Goal: Navigation & Orientation: Find specific page/section

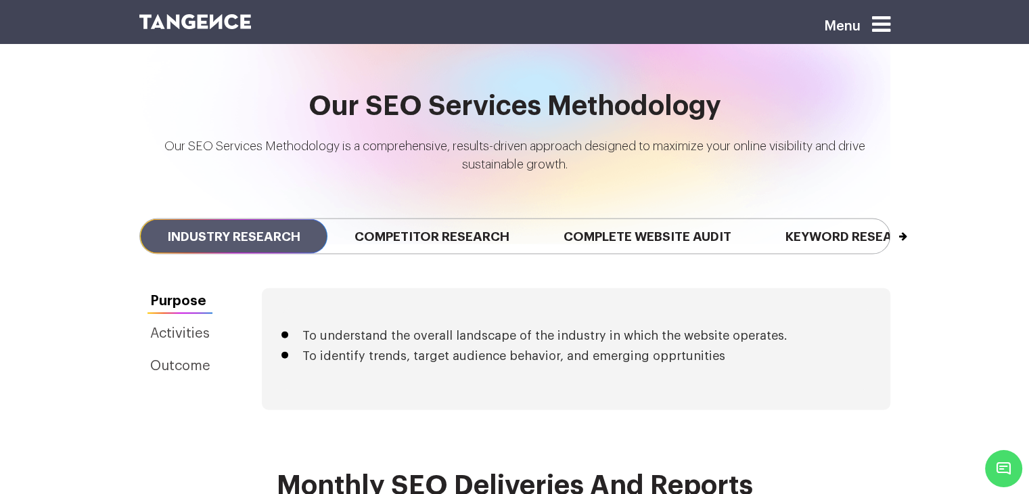
scroll to position [2956, 0]
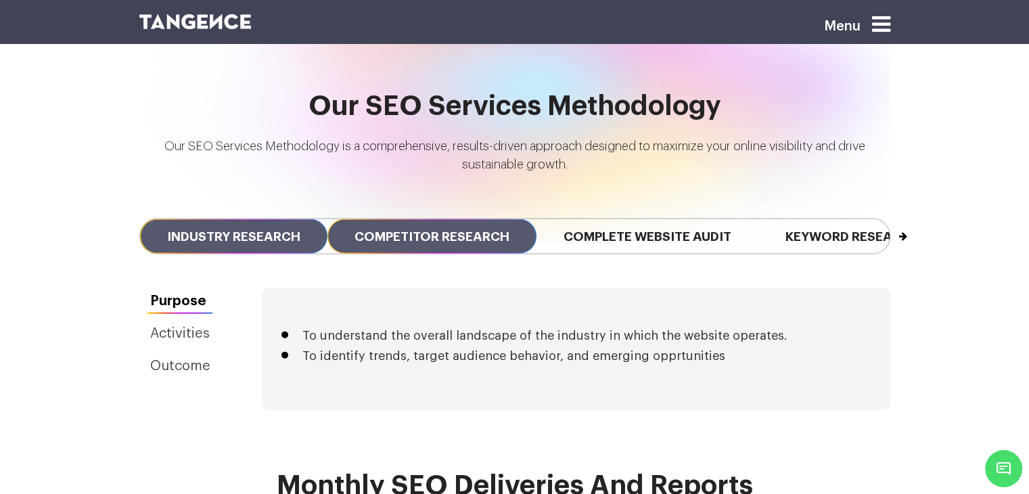
click at [440, 219] on span "Competitor Research" at bounding box center [432, 236] width 209 height 35
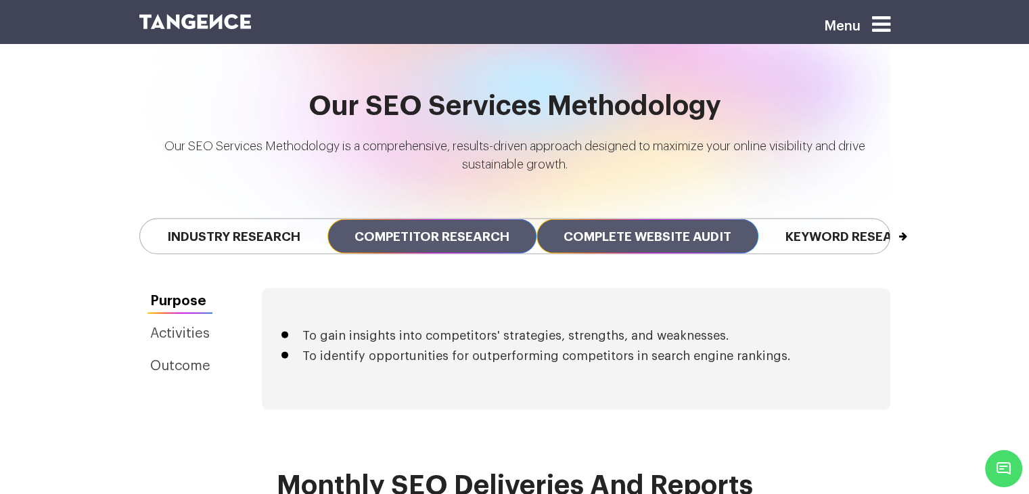
click at [590, 219] on span "Complete Website Audit" at bounding box center [648, 236] width 222 height 35
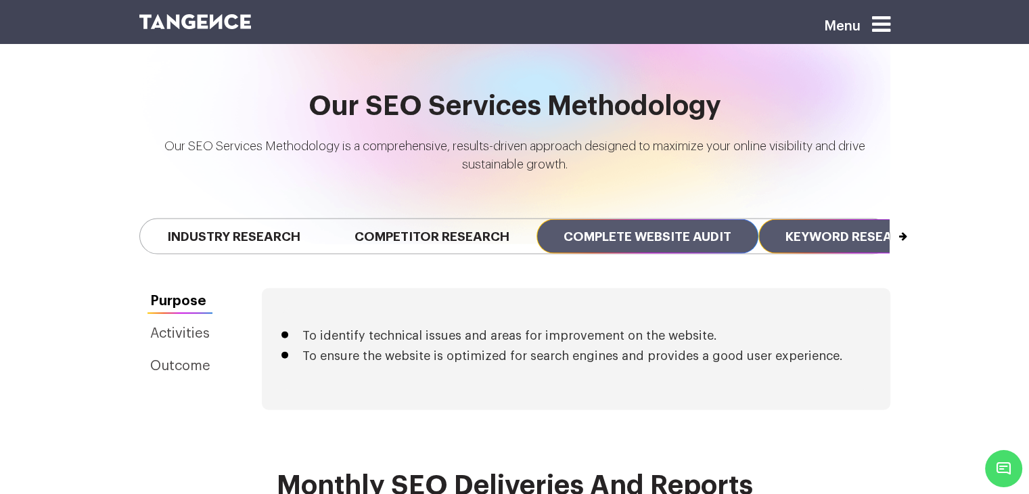
click at [804, 219] on span "Keyword Research" at bounding box center [853, 236] width 188 height 35
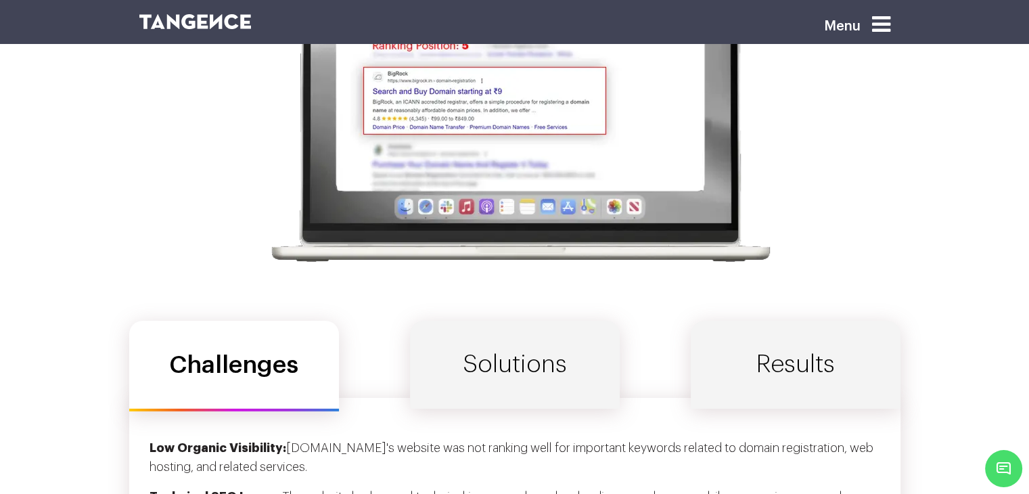
scroll to position [4193, 0]
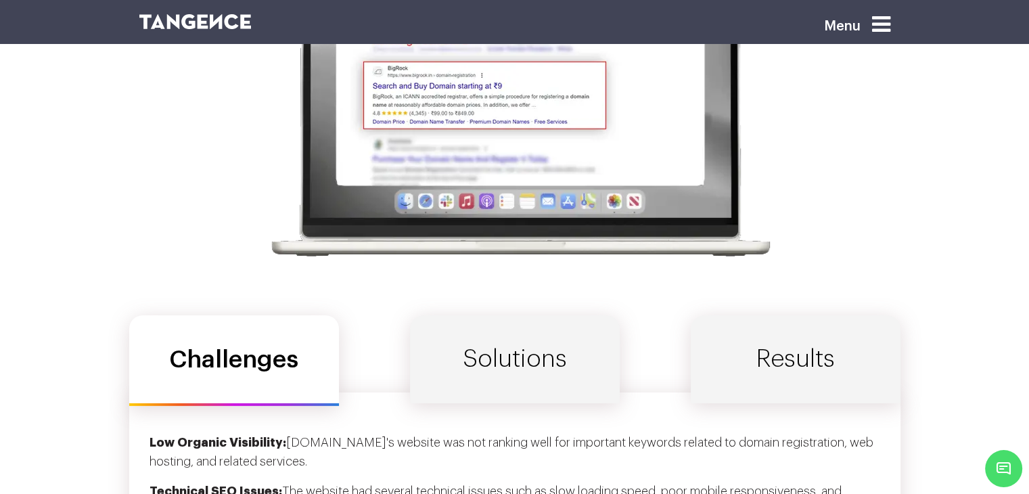
click at [427, 336] on link "Solutions" at bounding box center [515, 359] width 210 height 88
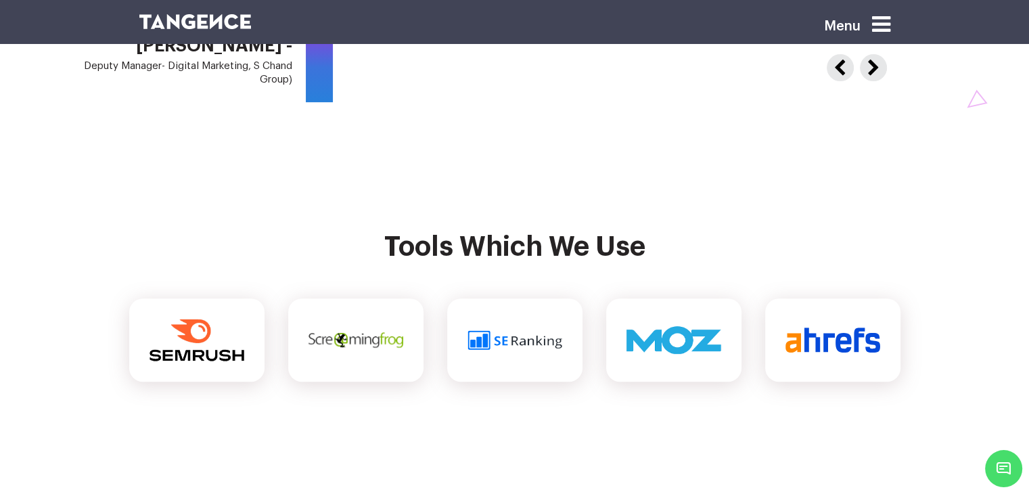
scroll to position [5651, 0]
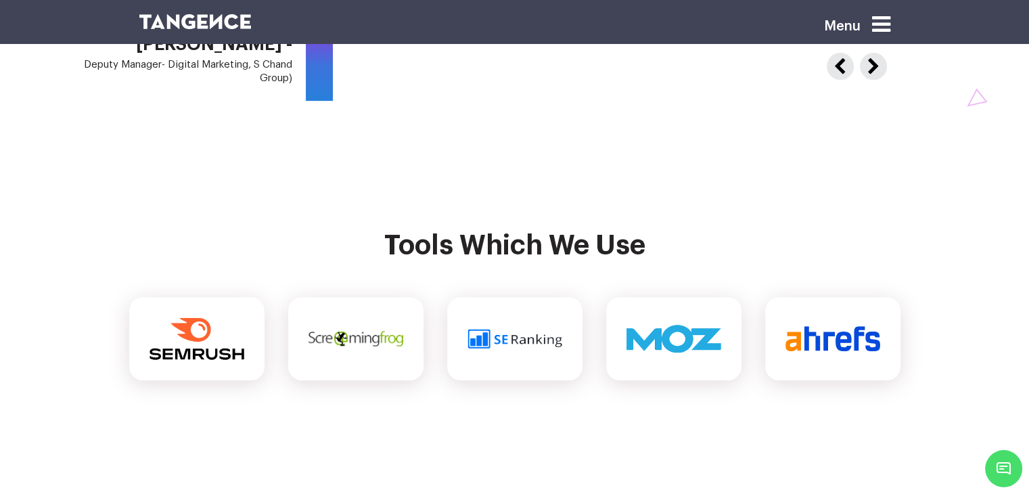
click at [884, 12] on div "Menu" at bounding box center [836, 31] width 108 height 38
click at [883, 30] on icon at bounding box center [881, 25] width 18 height 22
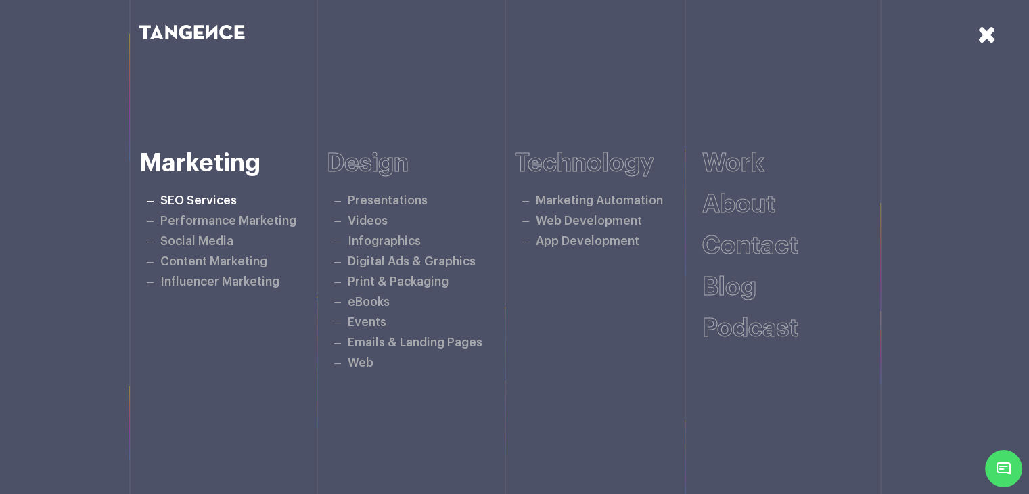
click at [221, 198] on link "SEO Services" at bounding box center [198, 201] width 76 height 12
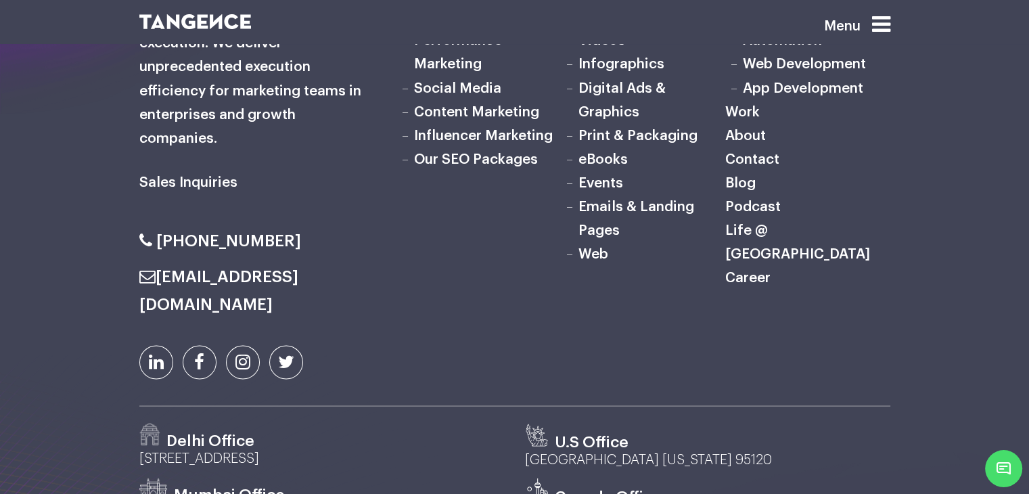
scroll to position [2451, 0]
